Goal: Transaction & Acquisition: Purchase product/service

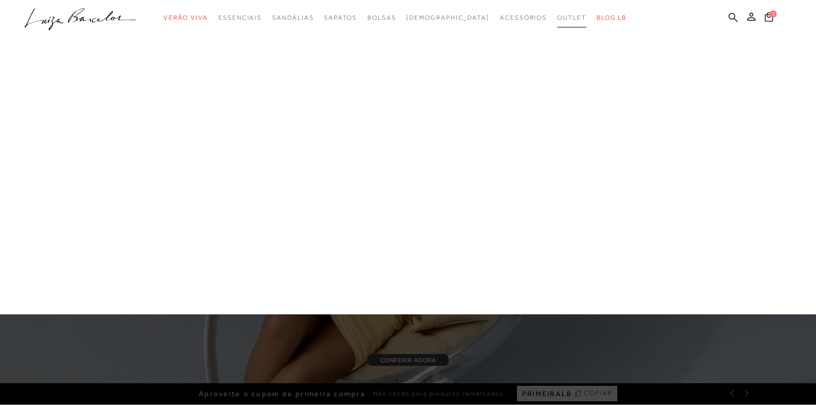
click at [558, 18] on span "Outlet" at bounding box center [572, 17] width 29 height 7
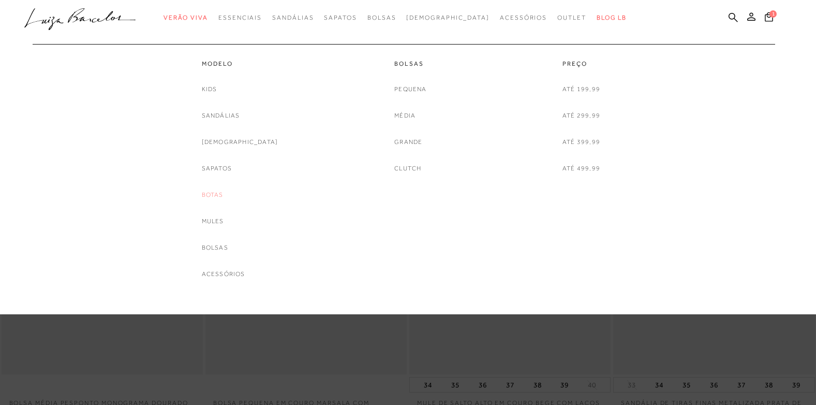
click at [224, 194] on link "Botas" at bounding box center [213, 194] width 22 height 11
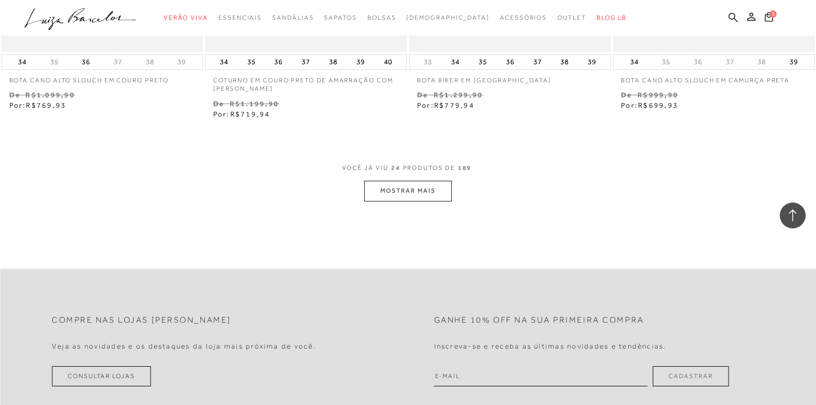
scroll to position [2226, 0]
click at [442, 198] on button "MOSTRAR MAIS" at bounding box center [407, 190] width 87 height 20
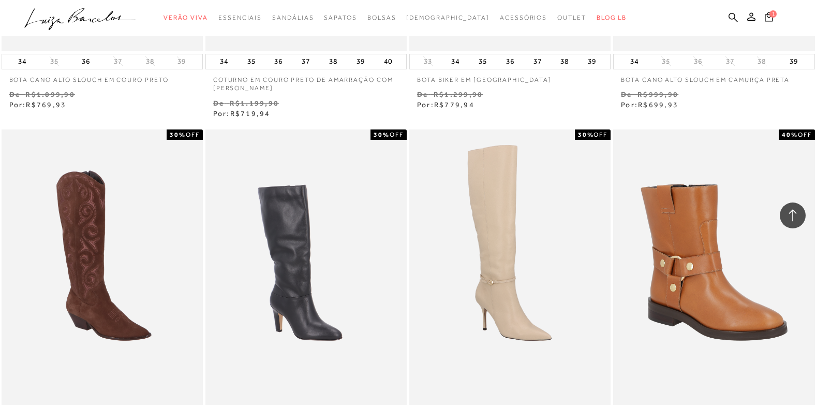
click at [397, 189] on div "BOTA DE CANO MÉDIO EM COURO PRETO E [GEOGRAPHIC_DATA] 30% OFF" at bounding box center [306, 280] width 201 height 302
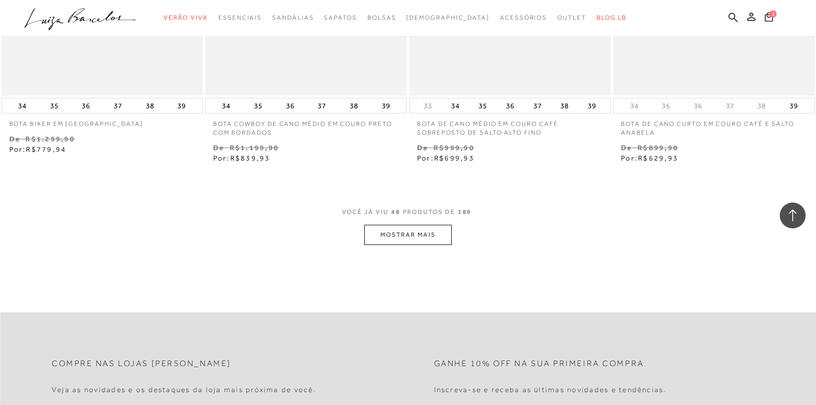
scroll to position [4504, 0]
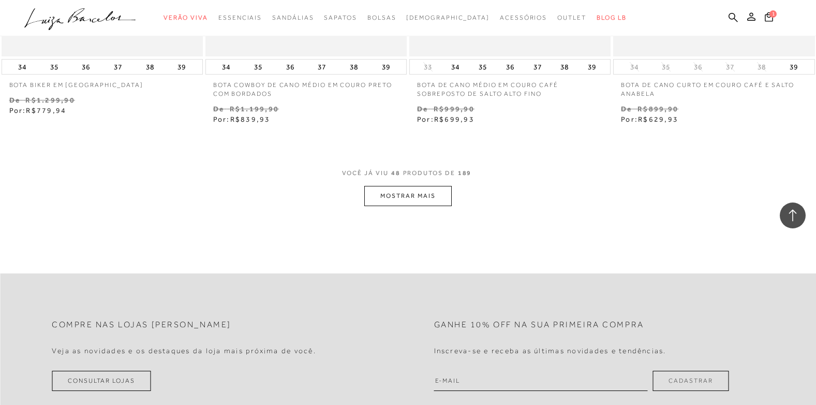
click at [380, 203] on button "MOSTRAR MAIS" at bounding box center [407, 196] width 87 height 20
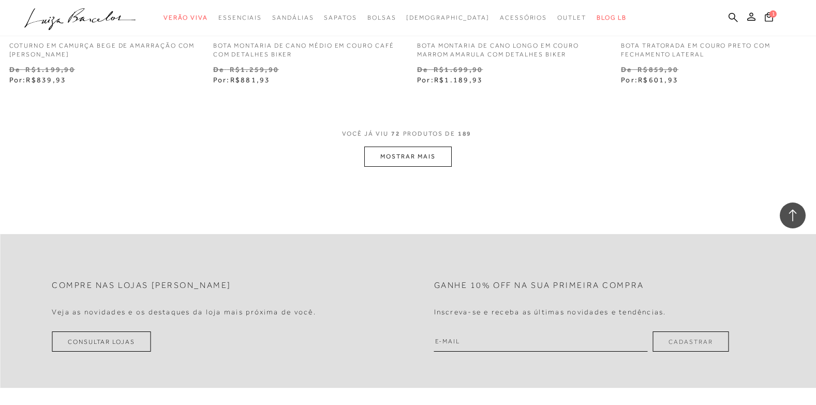
scroll to position [6834, 0]
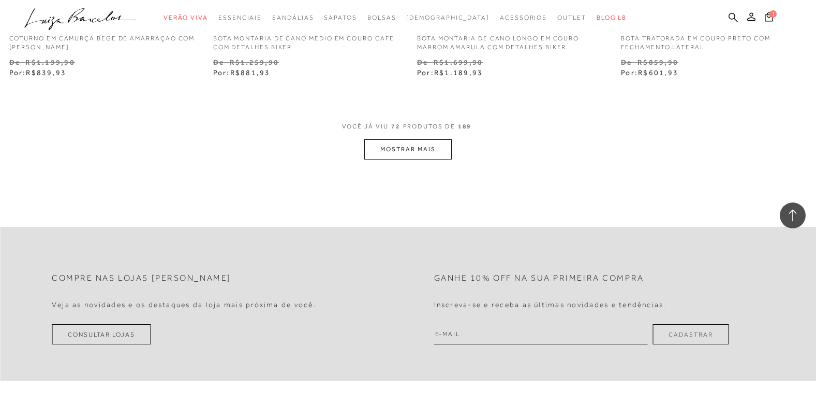
click at [377, 154] on button "MOSTRAR MAIS" at bounding box center [407, 149] width 87 height 20
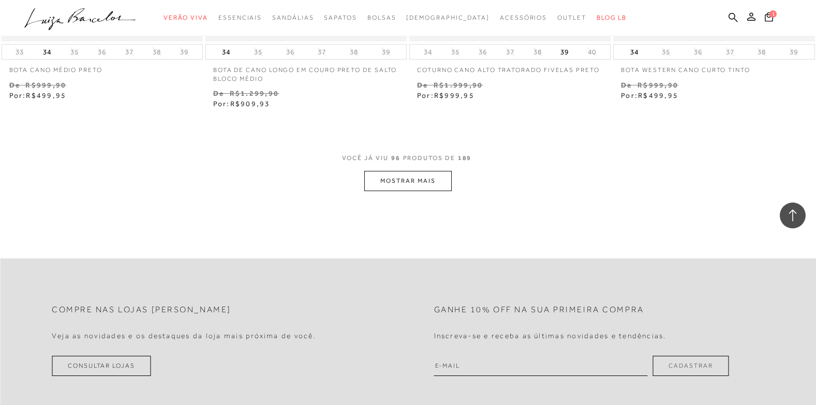
scroll to position [9111, 0]
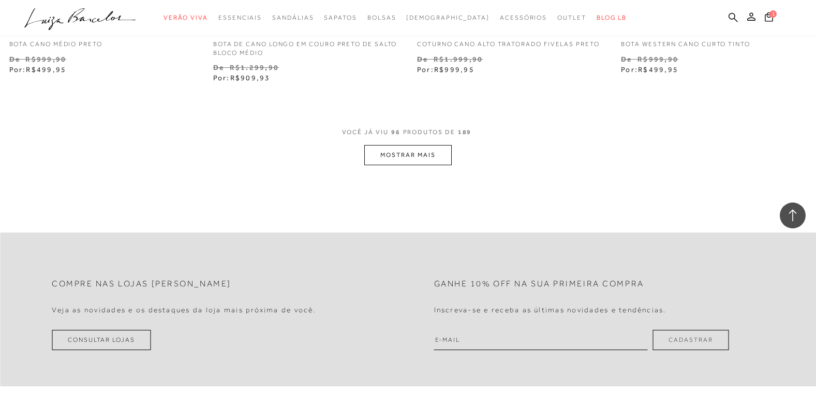
click at [405, 152] on button "MOSTRAR MAIS" at bounding box center [407, 155] width 87 height 20
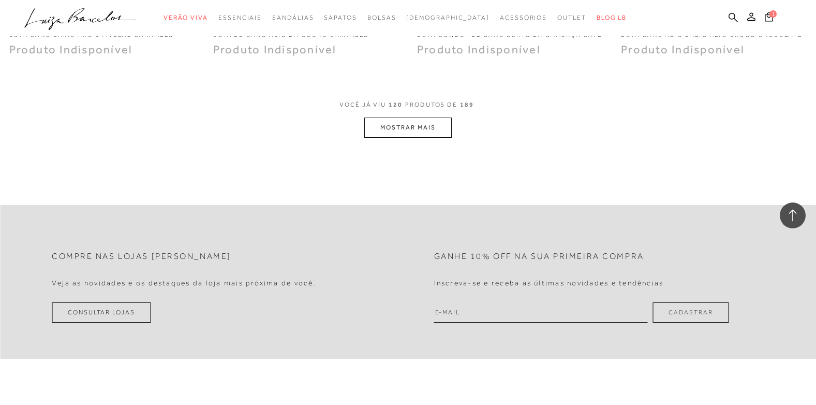
scroll to position [11389, 0]
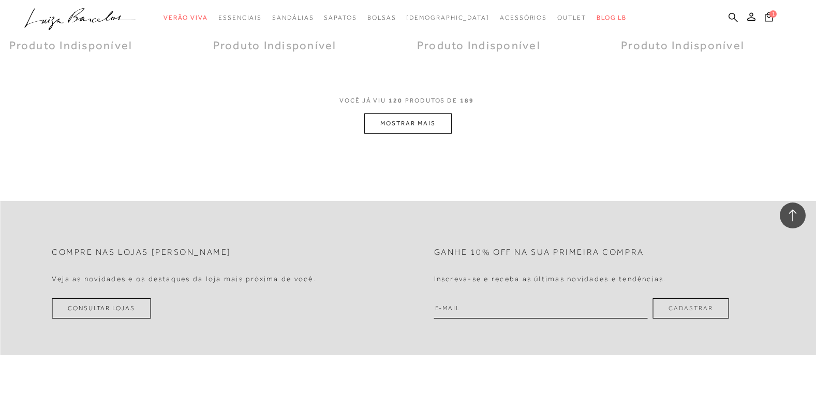
click at [410, 126] on button "MOSTRAR MAIS" at bounding box center [407, 123] width 87 height 20
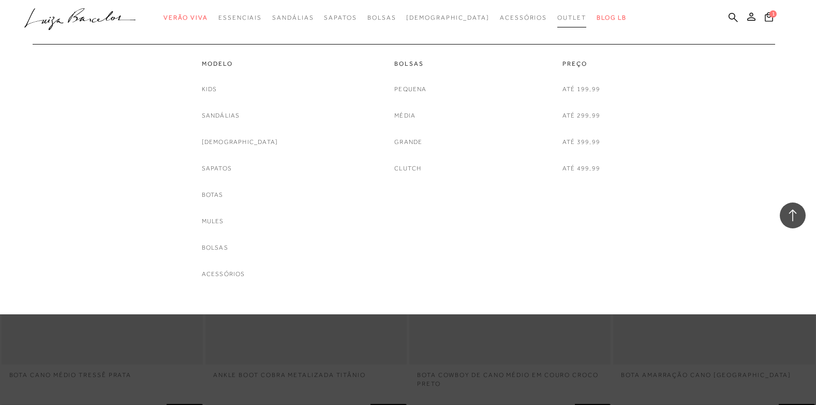
click at [558, 17] on span "Outlet" at bounding box center [572, 17] width 29 height 7
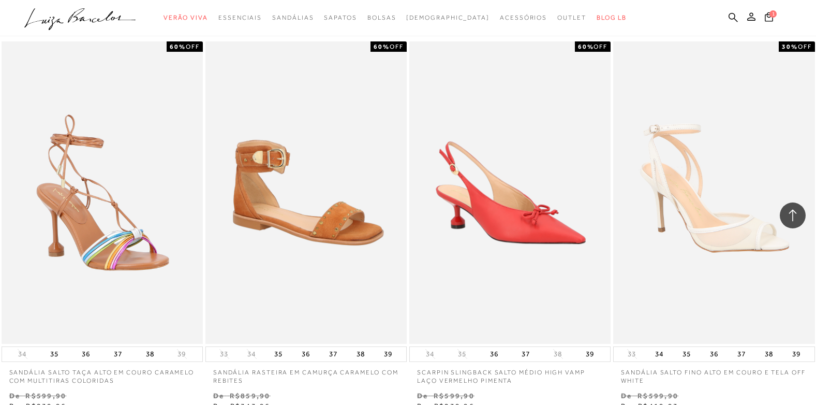
scroll to position [1605, 0]
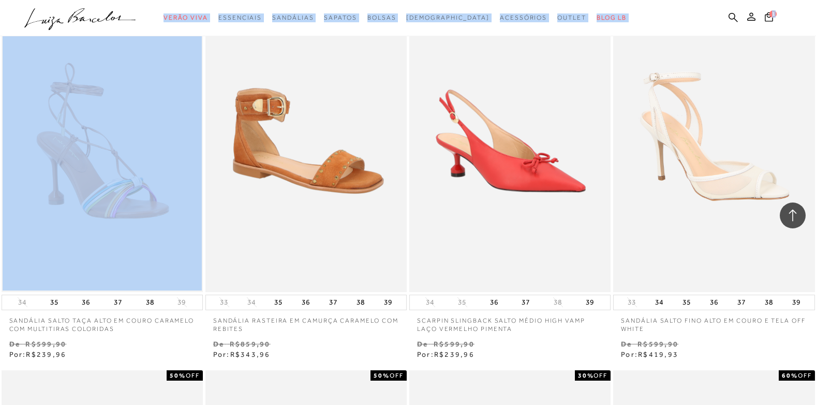
drag, startPoint x: 712, startPoint y: 300, endPoint x: 0, endPoint y: 213, distance: 717.2
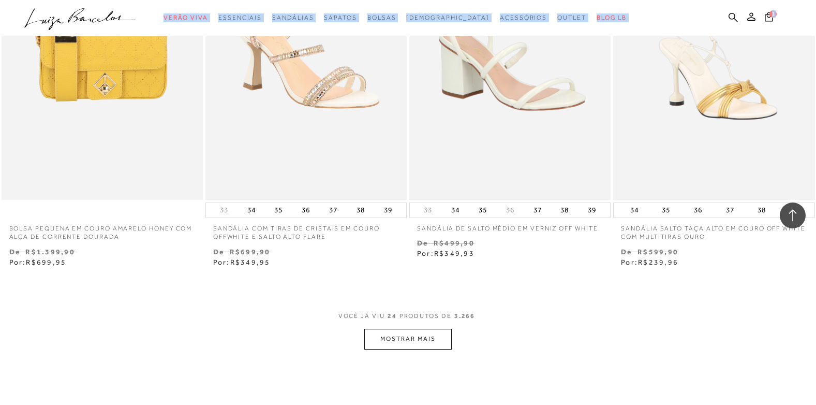
scroll to position [2123, 0]
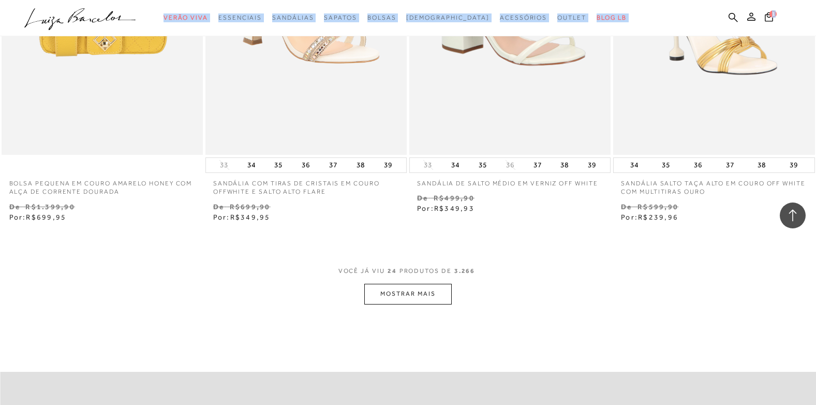
click at [423, 298] on button "MOSTRAR MAIS" at bounding box center [407, 294] width 87 height 20
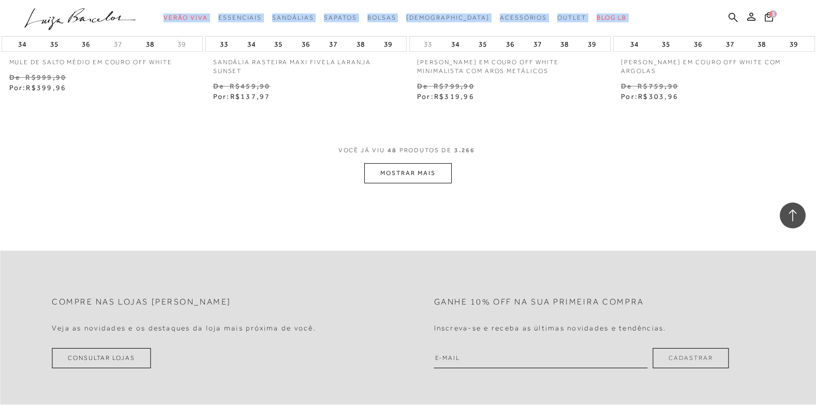
scroll to position [4556, 0]
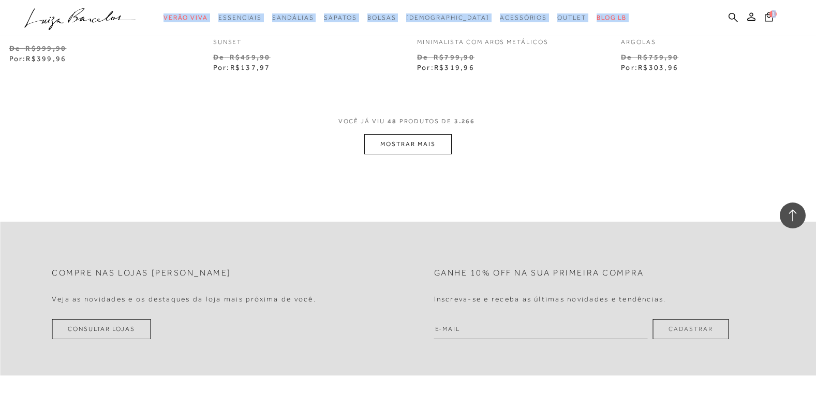
click at [402, 148] on button "MOSTRAR MAIS" at bounding box center [407, 144] width 87 height 20
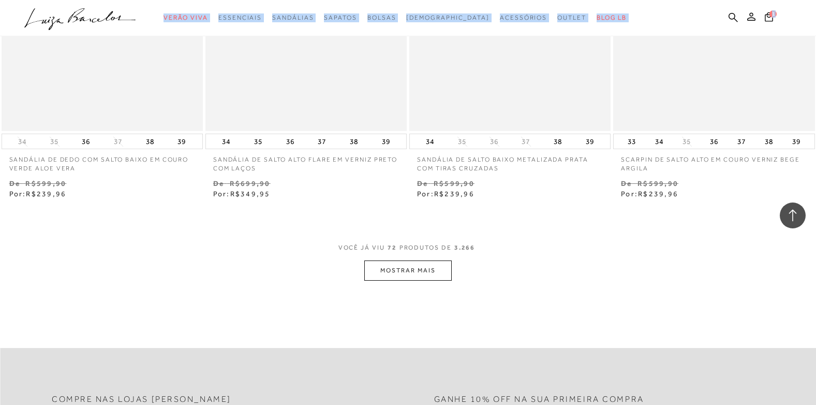
scroll to position [6782, 0]
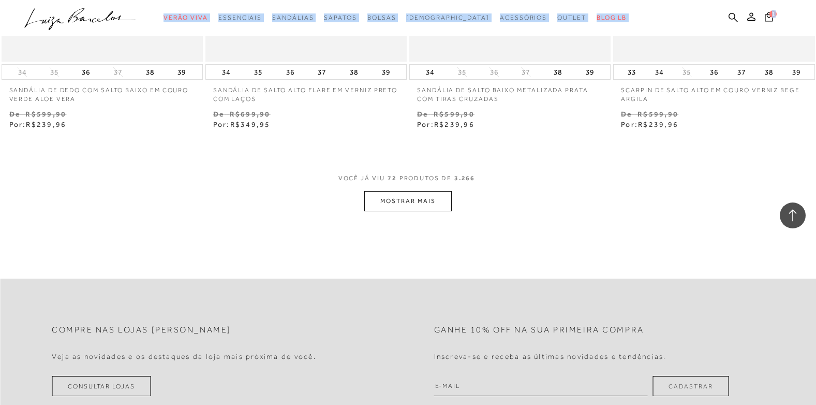
click at [394, 199] on button "MOSTRAR MAIS" at bounding box center [407, 201] width 87 height 20
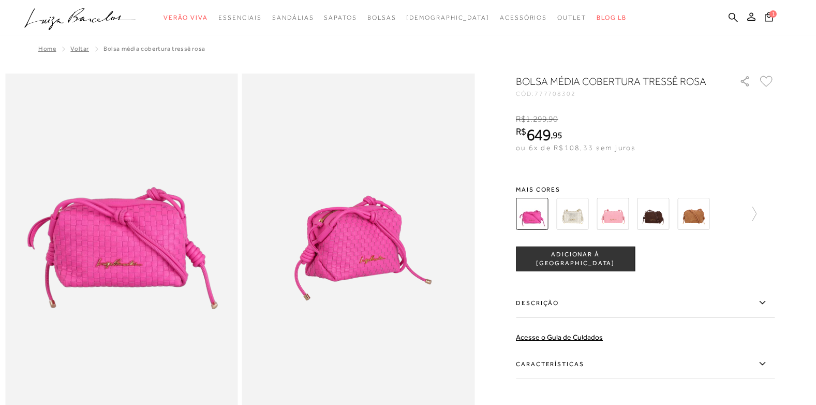
click at [576, 211] on img at bounding box center [573, 214] width 32 height 32
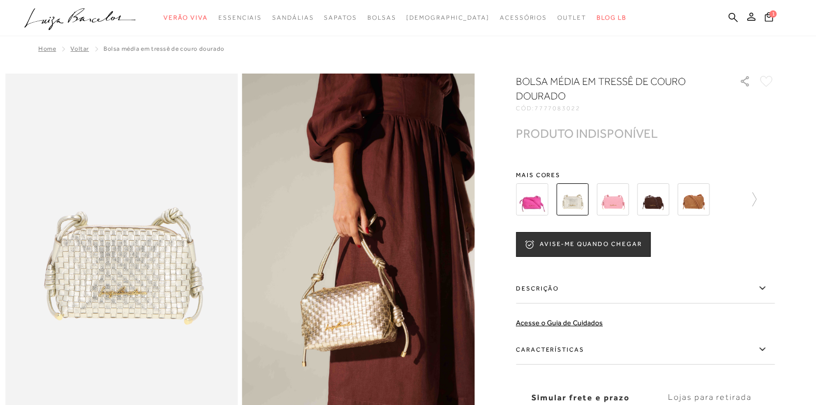
click at [613, 200] on img at bounding box center [613, 199] width 32 height 32
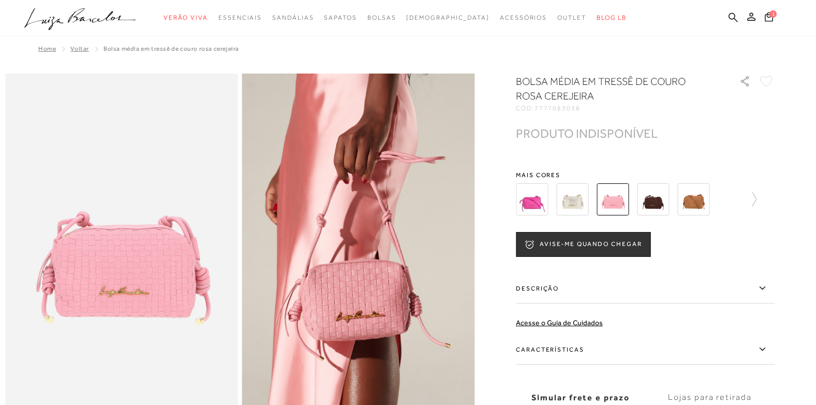
click at [661, 201] on img at bounding box center [653, 199] width 32 height 32
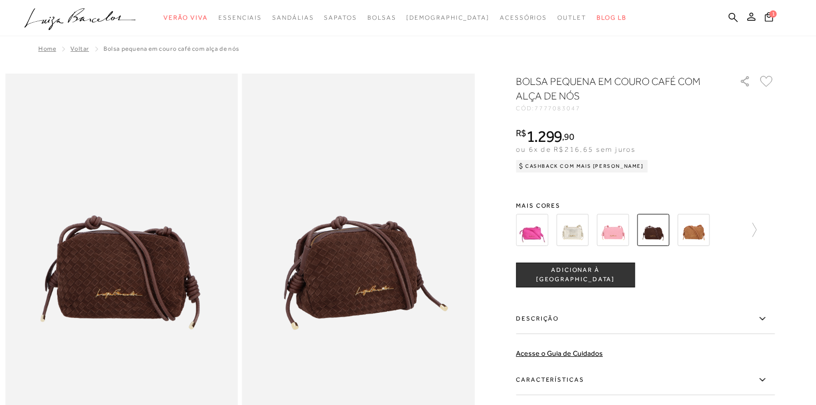
click at [690, 196] on div "BOLSA PEQUENA EM COURO CAFÉ COM ALÇA DE NÓS CÓD: 7777083047 × É necessário sele…" at bounding box center [645, 284] width 259 height 421
click at [694, 229] on img at bounding box center [694, 230] width 32 height 32
